Goal: Task Accomplishment & Management: Manage account settings

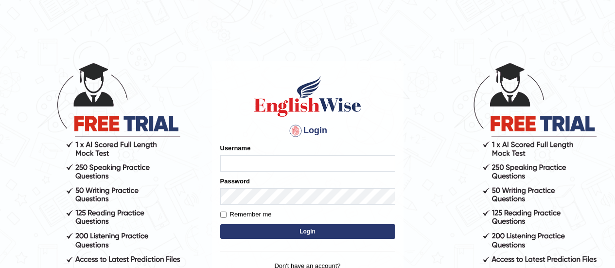
type input "dishabhatt_parramatta"
click at [295, 232] on button "Login" at bounding box center [307, 231] width 175 height 15
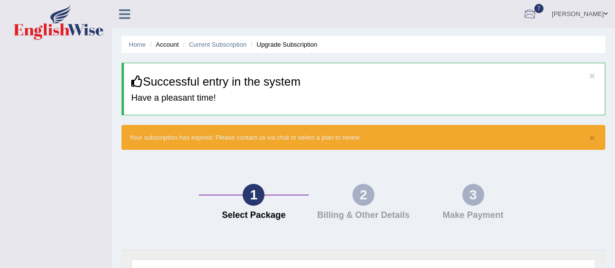
click at [545, 18] on link "7" at bounding box center [530, 12] width 29 height 25
